Goal: Task Accomplishment & Management: Complete application form

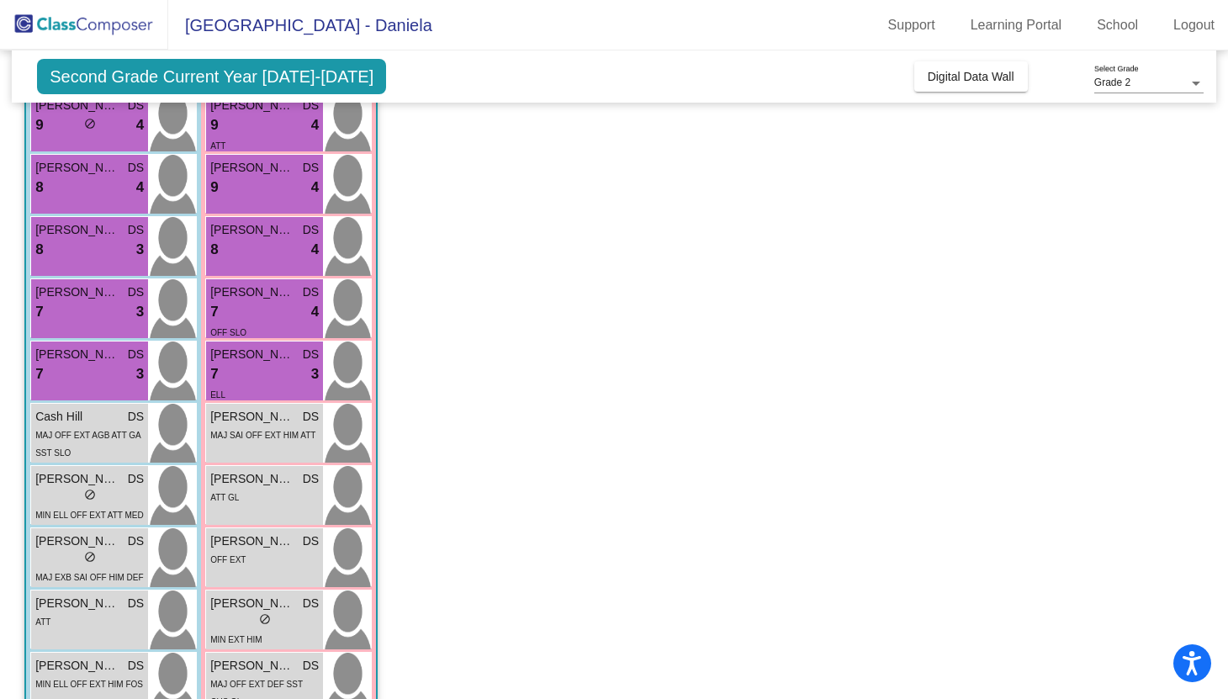
scroll to position [344, 0]
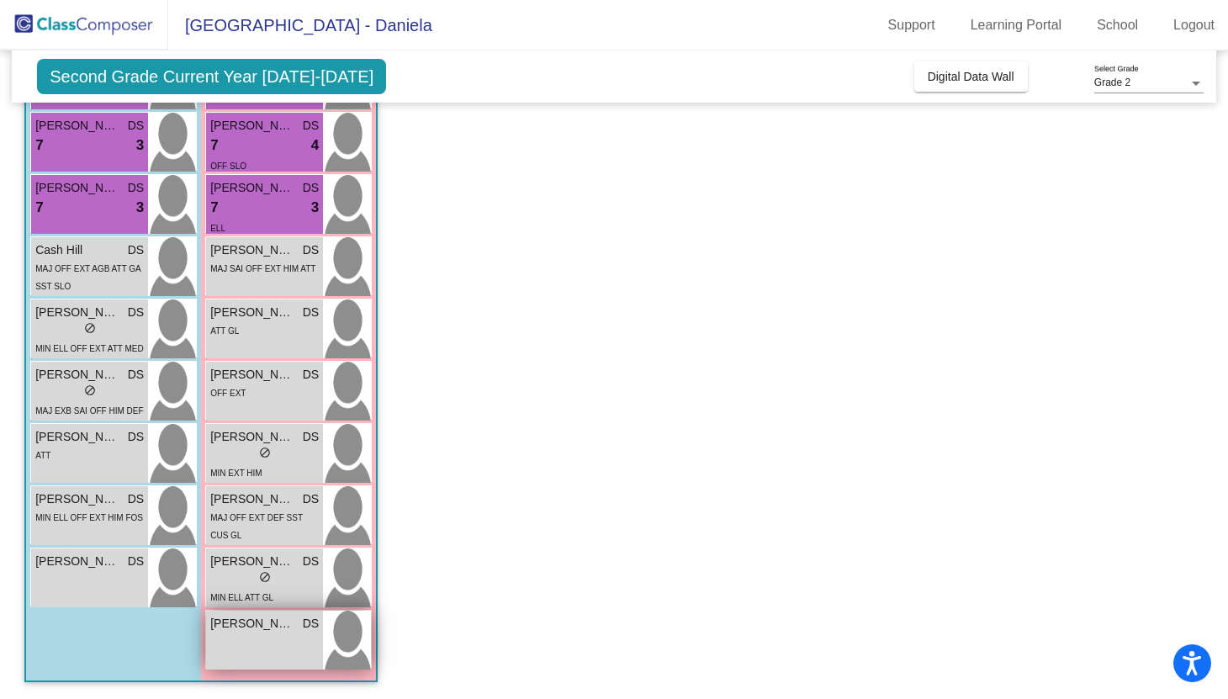
click at [277, 615] on span "[PERSON_NAME]" at bounding box center [252, 624] width 84 height 18
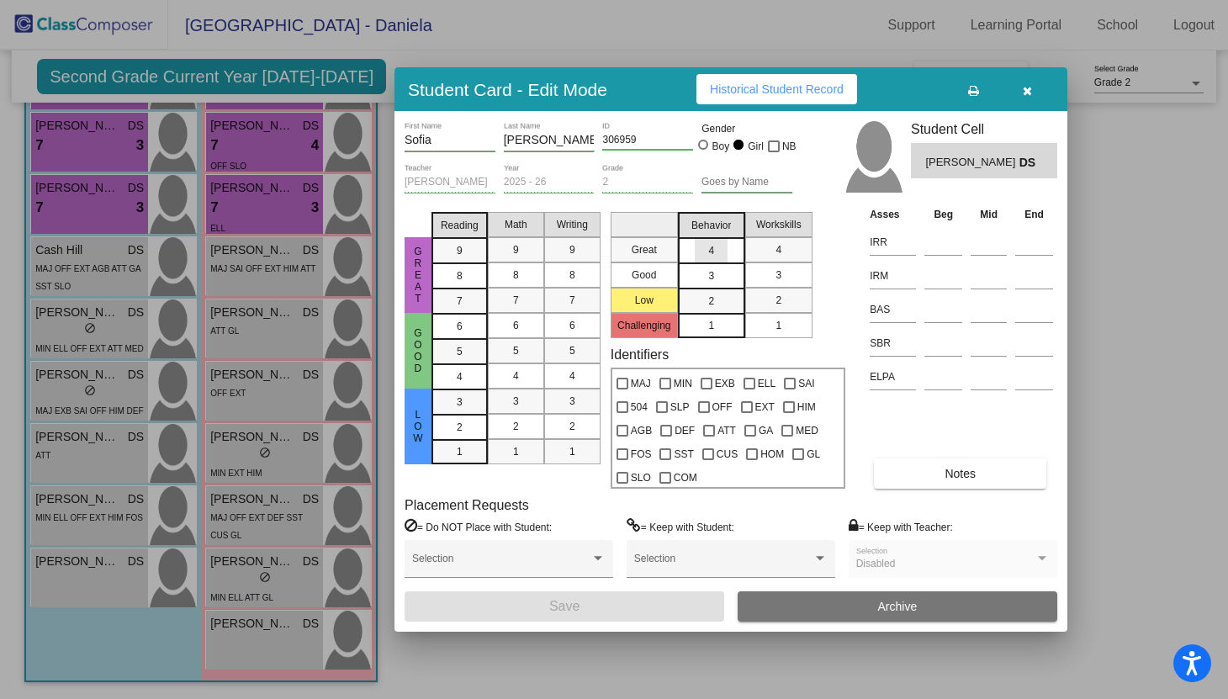
click at [712, 256] on span "4" at bounding box center [711, 250] width 6 height 15
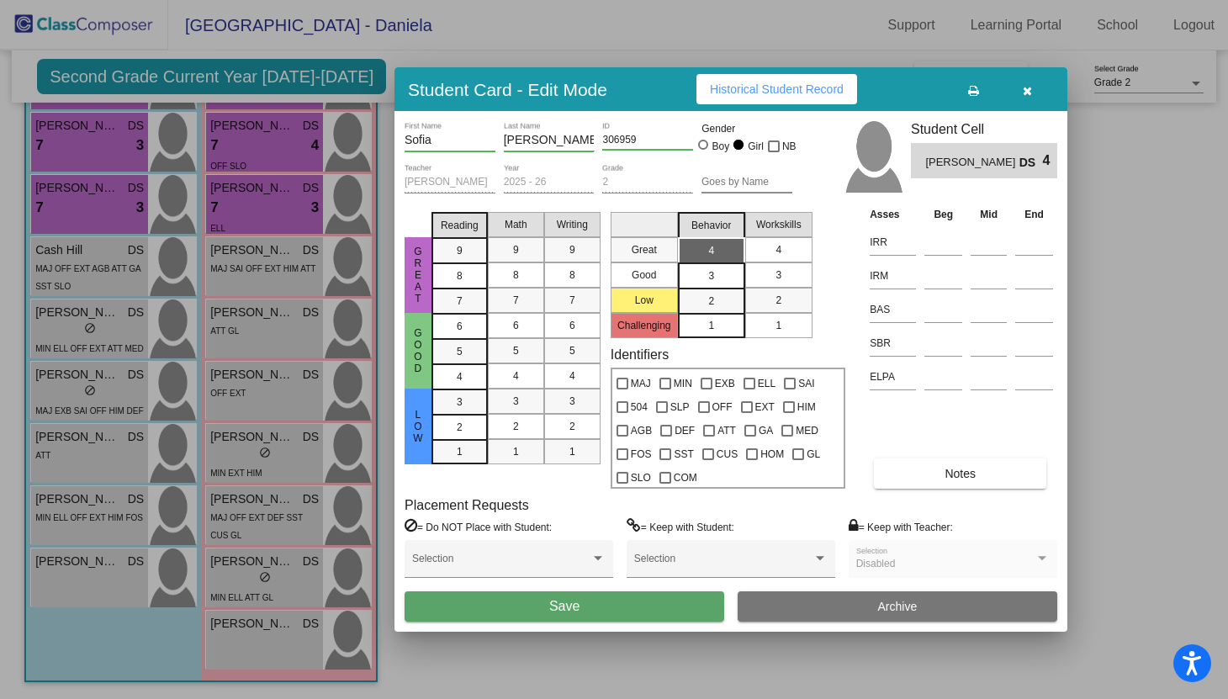
click at [795, 244] on mat-list-option "4" at bounding box center [778, 249] width 67 height 25
click at [927, 239] on input at bounding box center [943, 242] width 38 height 25
type input "447"
click at [932, 282] on input at bounding box center [943, 275] width 38 height 25
type input "363"
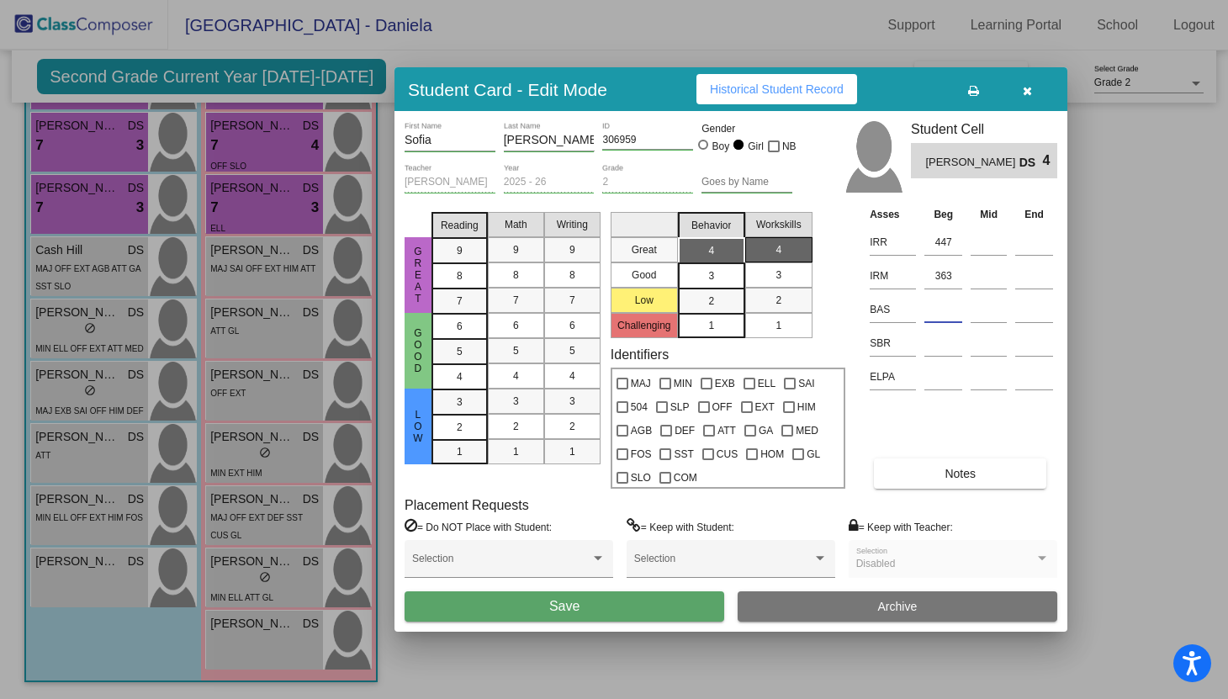
click at [939, 310] on input at bounding box center [943, 309] width 38 height 25
type input "J"
click at [937, 353] on input at bounding box center [943, 342] width 38 height 25
type input "LR"
click at [938, 435] on div "Asses Beg Mid End IRR 447 IRM 363 BAS J SBR [PERSON_NAME] Notes" at bounding box center [961, 346] width 192 height 283
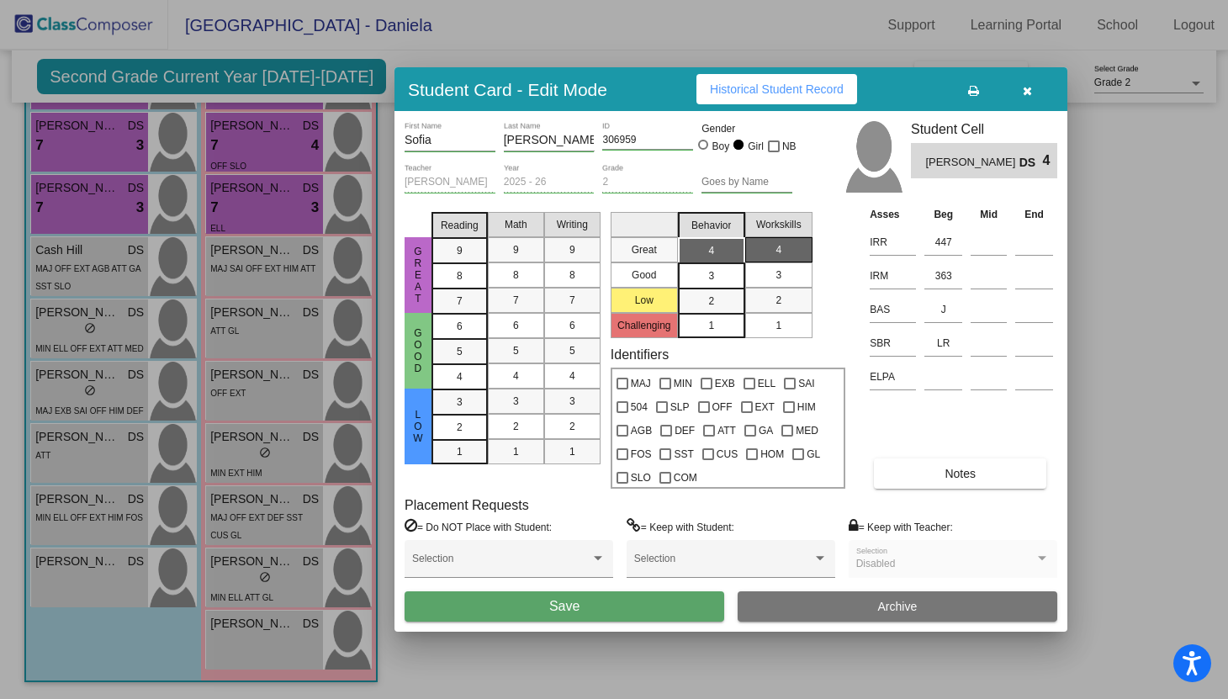
click at [673, 612] on button "Save" at bounding box center [563, 606] width 319 height 30
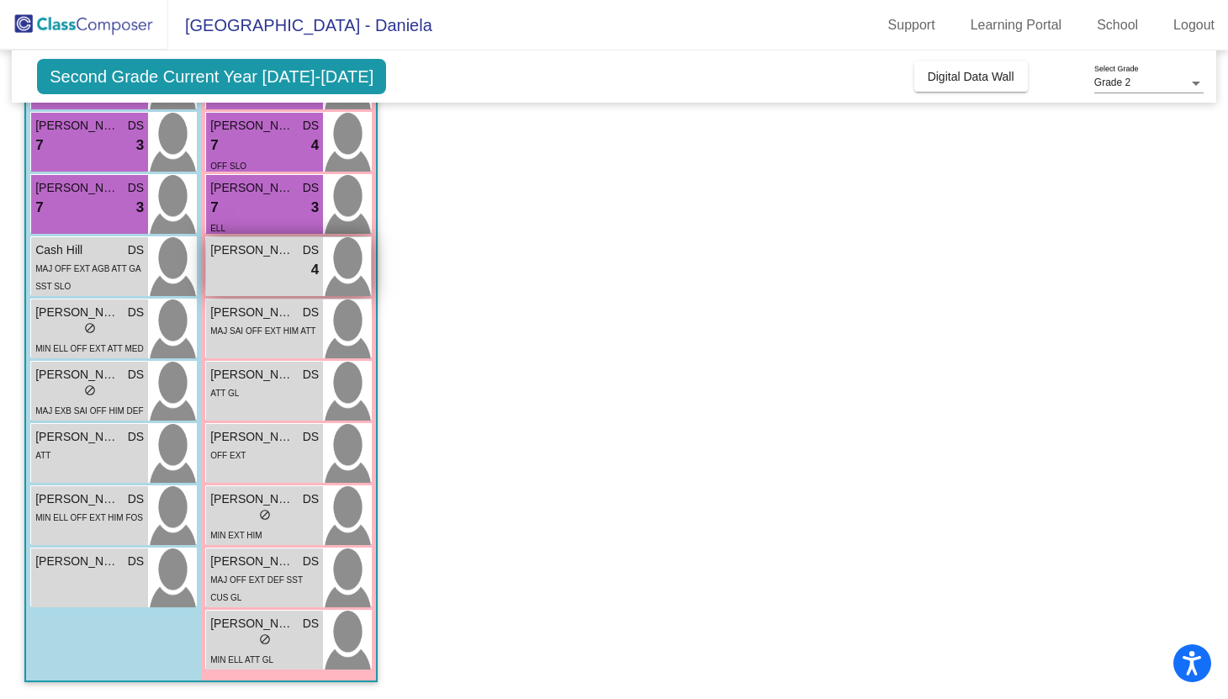
click at [271, 280] on div "lock do_not_disturb_alt 4" at bounding box center [264, 270] width 108 height 22
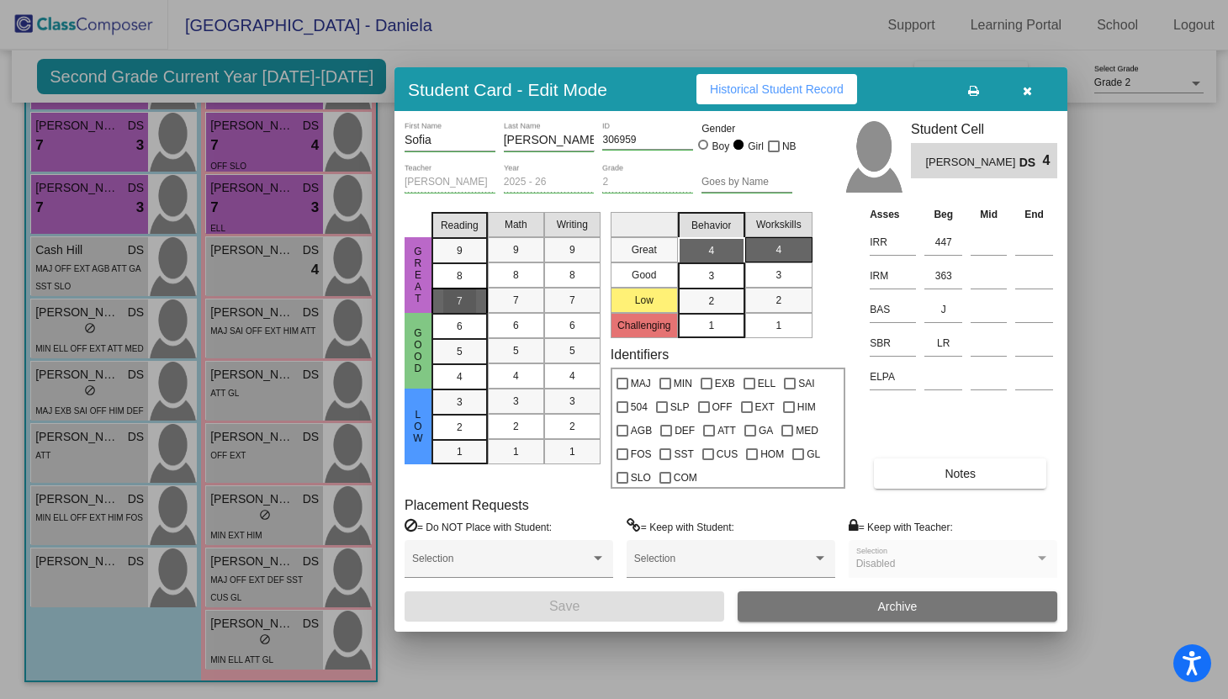
click at [454, 292] on div "7" at bounding box center [459, 300] width 33 height 25
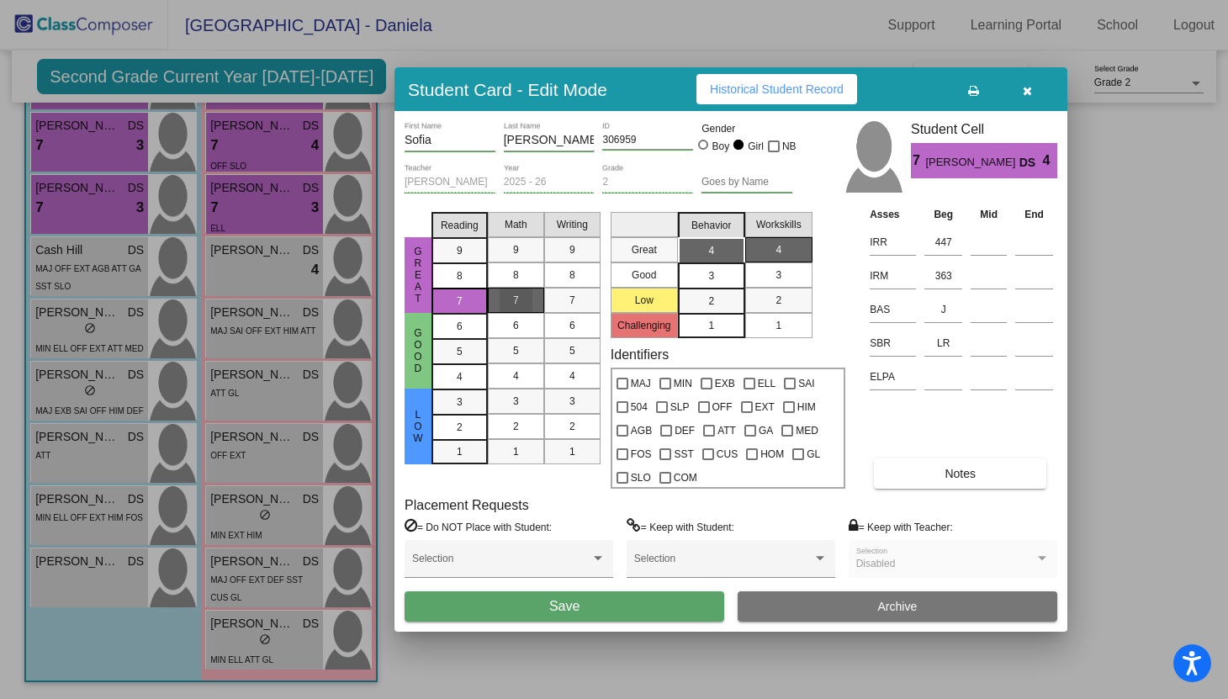
click at [514, 301] on span "7" at bounding box center [516, 300] width 6 height 15
click at [624, 595] on button "Save" at bounding box center [563, 606] width 319 height 30
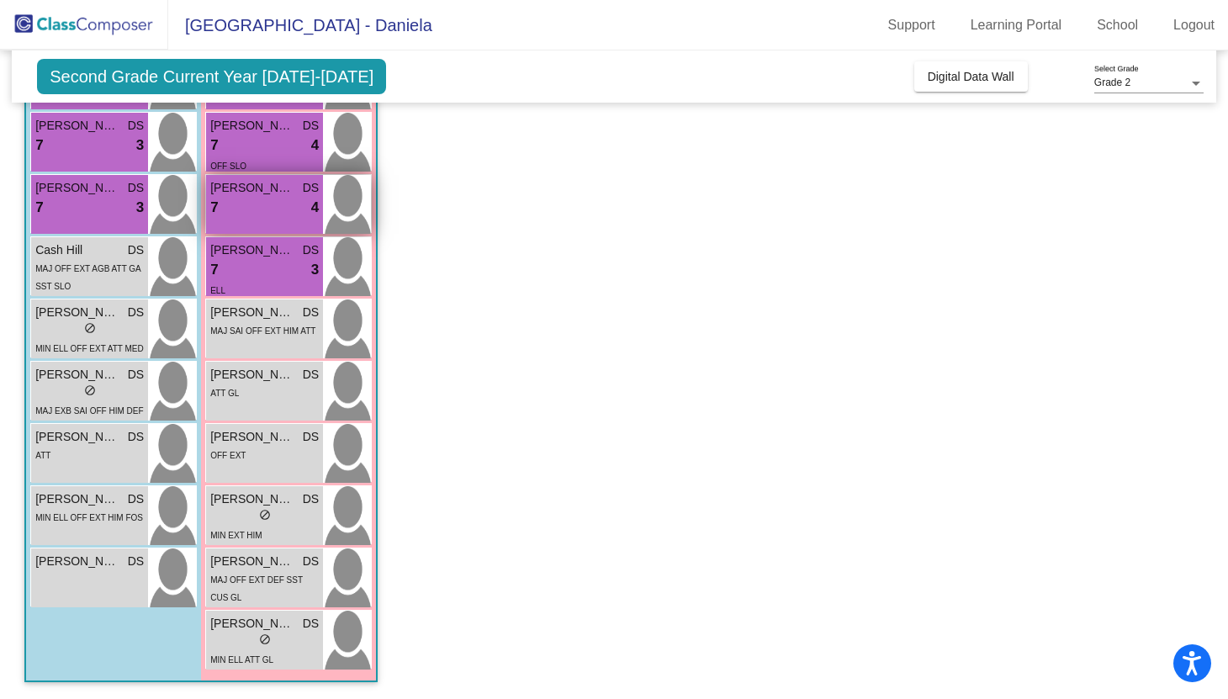
scroll to position [0, 0]
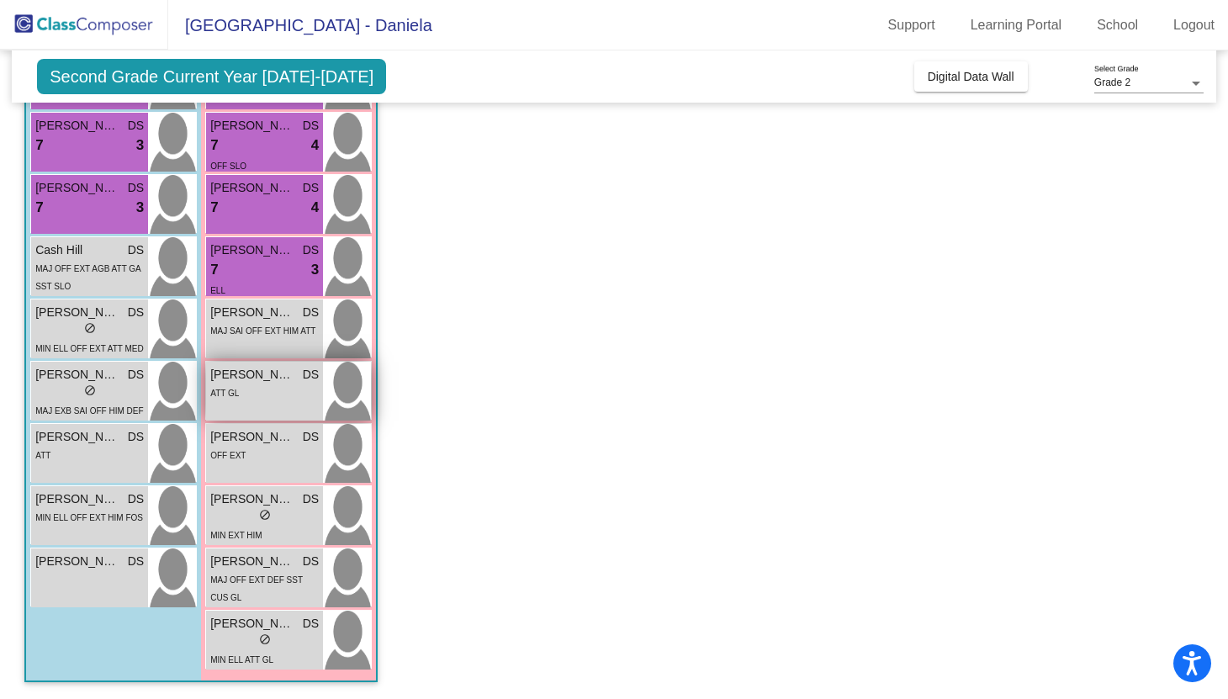
click at [275, 403] on div "[PERSON_NAME] DS lock do_not_disturb_alt ATT GL" at bounding box center [264, 391] width 117 height 59
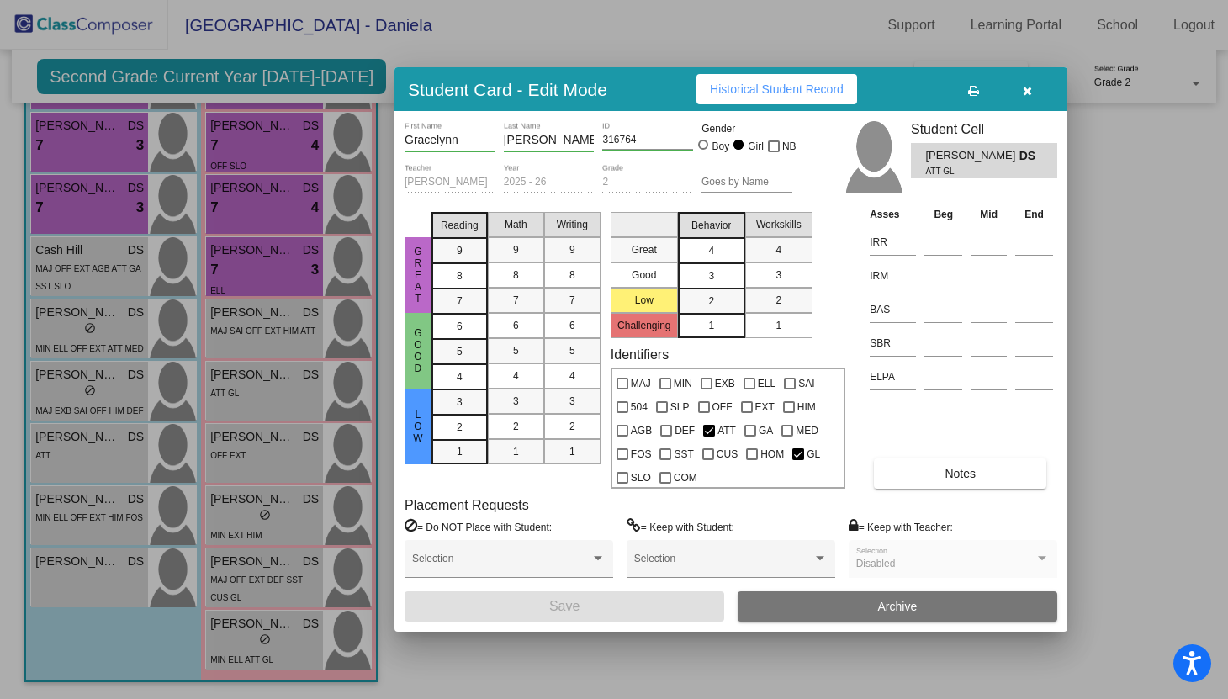
click at [729, 251] on mat-list-option "4" at bounding box center [711, 249] width 67 height 25
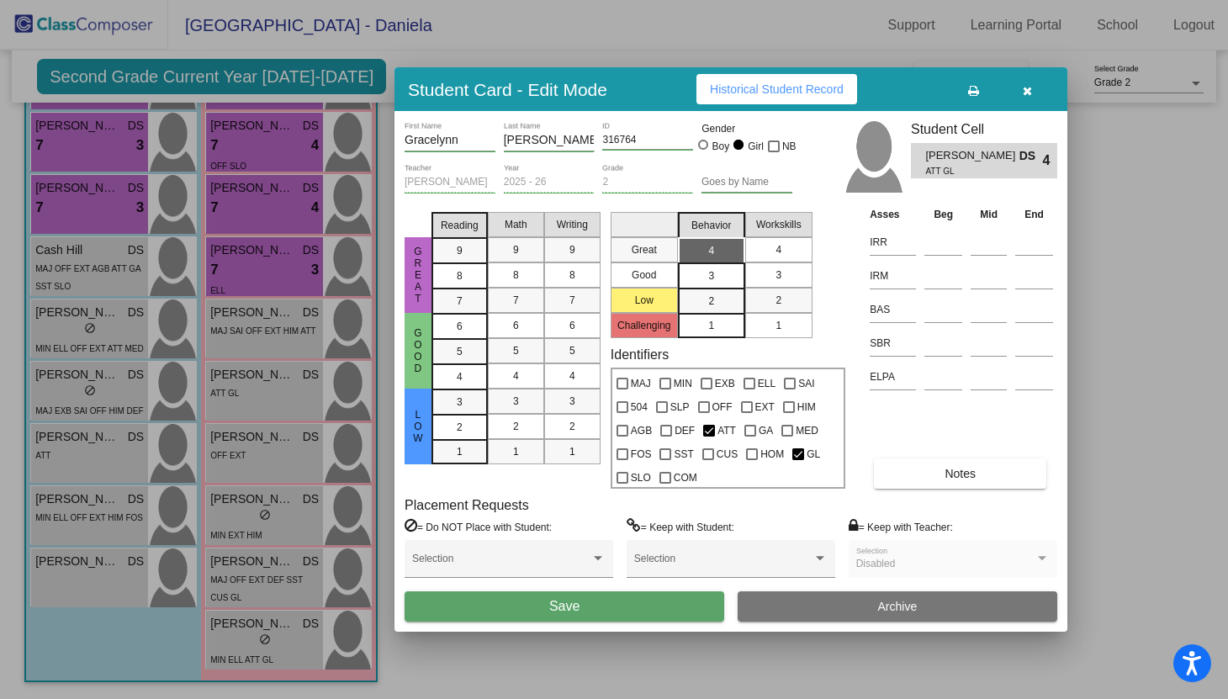
click at [795, 240] on mat-list-option "4" at bounding box center [778, 249] width 67 height 25
click at [926, 279] on input at bounding box center [943, 275] width 38 height 25
type input "377"
click at [944, 251] on input at bounding box center [943, 242] width 38 height 25
type input "416"
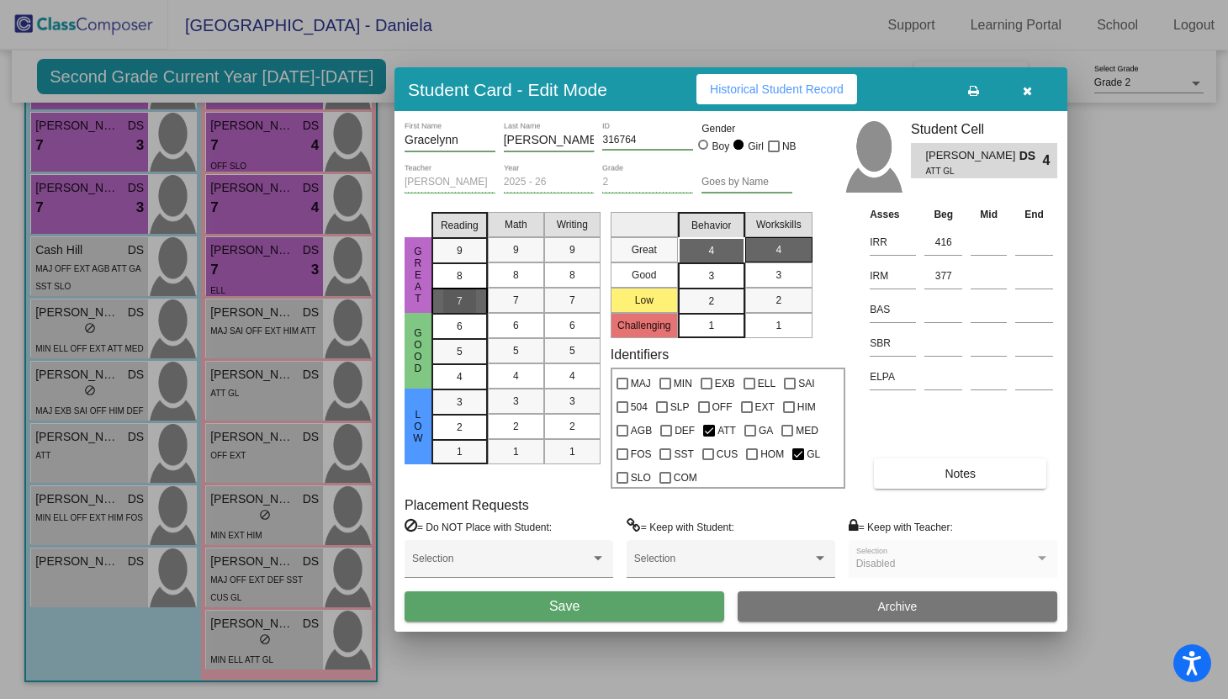
click at [465, 306] on div "7" at bounding box center [459, 300] width 33 height 25
click at [511, 308] on div "7" at bounding box center [515, 300] width 33 height 25
click at [536, 600] on button "Save" at bounding box center [563, 606] width 319 height 30
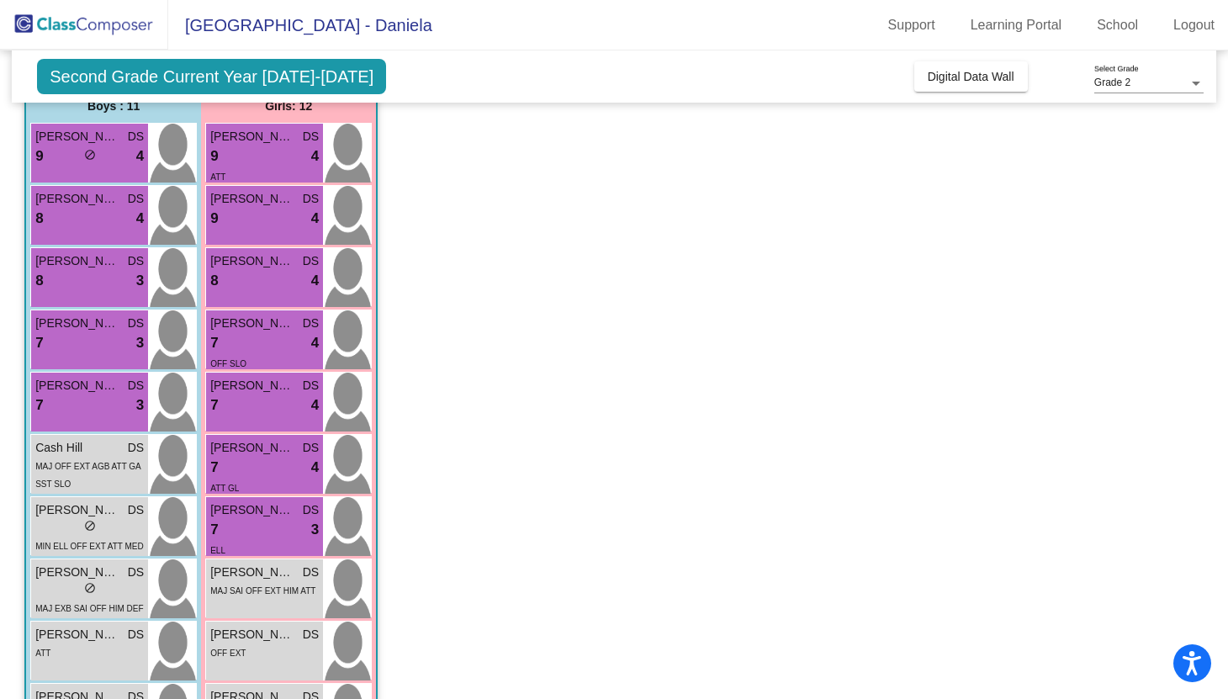
scroll to position [135, 0]
